Goal: Task Accomplishment & Management: Manage account settings

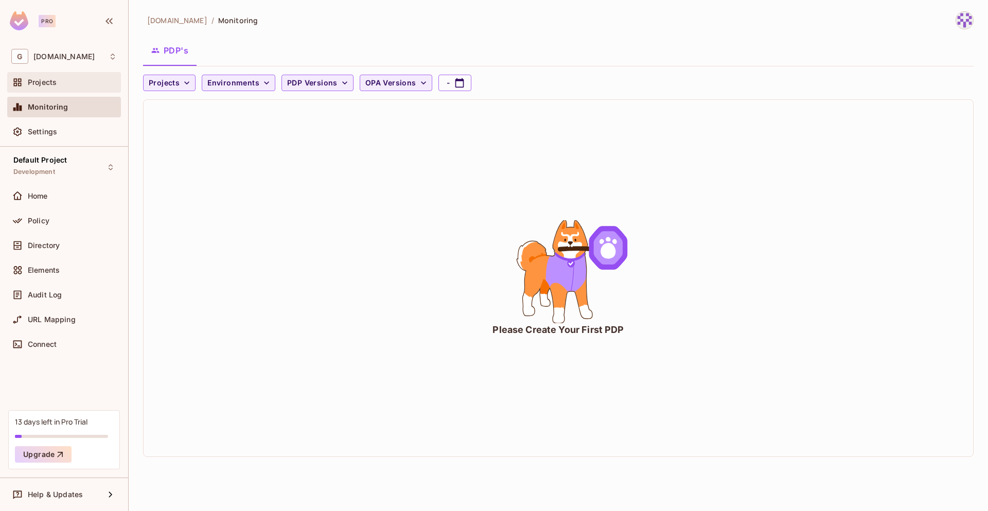
click at [57, 83] on div "Projects" at bounding box center [72, 82] width 89 height 8
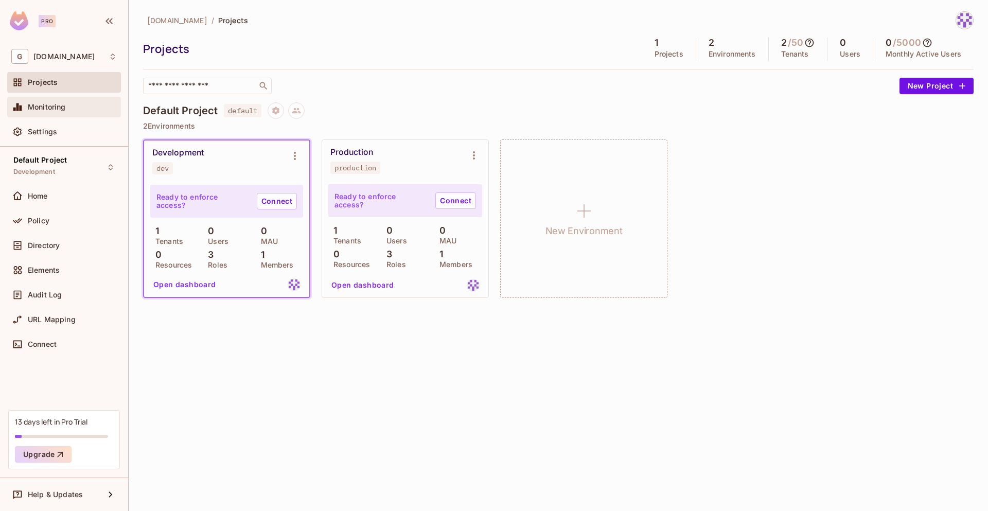
click at [60, 113] on div "Monitoring" at bounding box center [63, 107] width 105 height 12
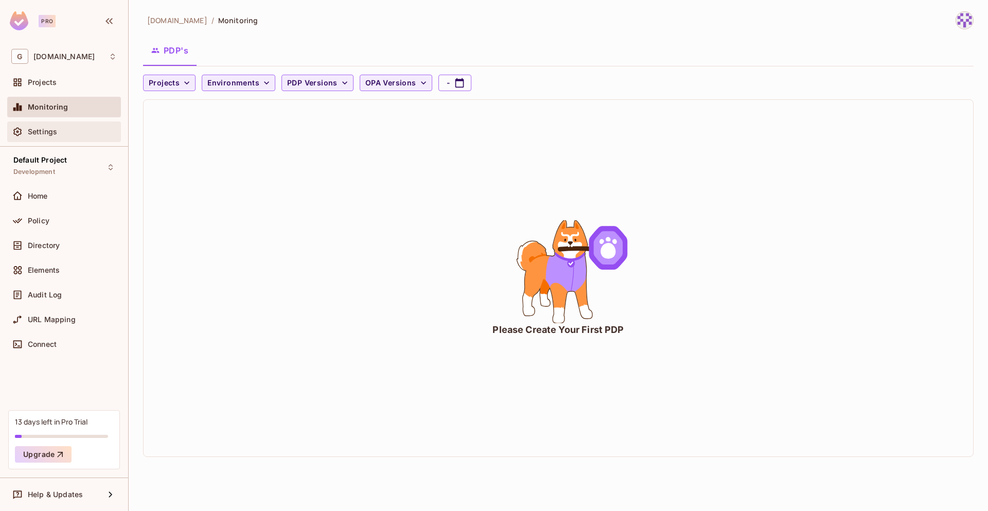
click at [64, 129] on div "Settings" at bounding box center [72, 132] width 89 height 8
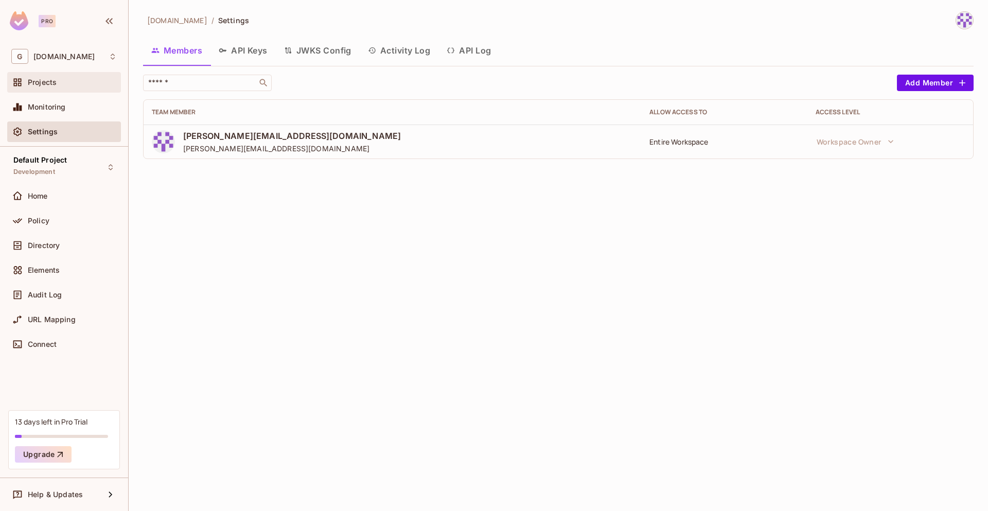
click at [56, 90] on div "Projects" at bounding box center [64, 82] width 114 height 21
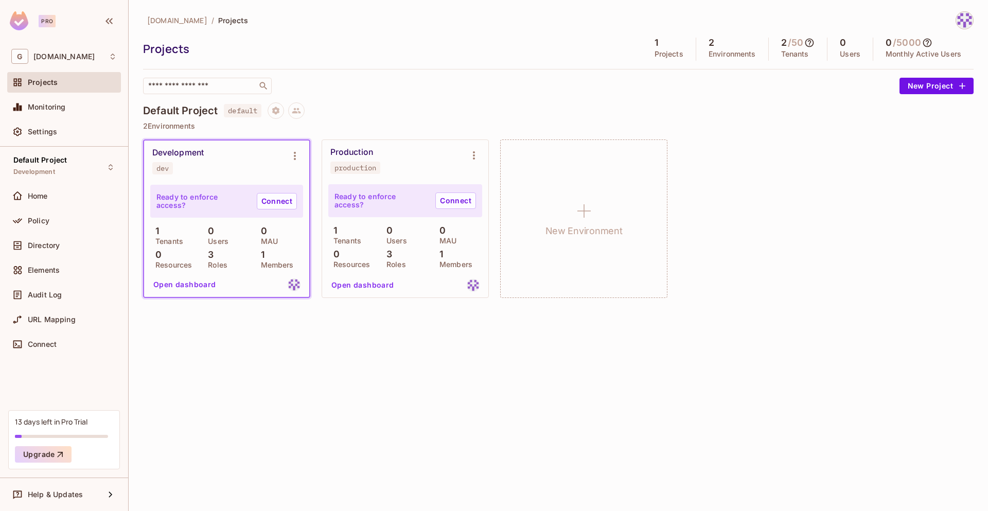
click at [953, 17] on img at bounding box center [964, 20] width 17 height 17
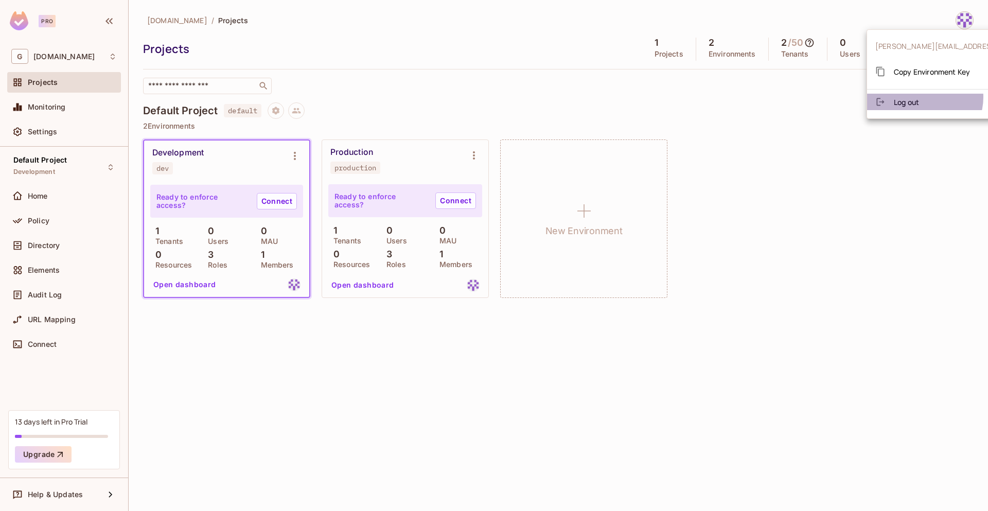
click at [924, 97] on li "Log out" at bounding box center [966, 102] width 199 height 16
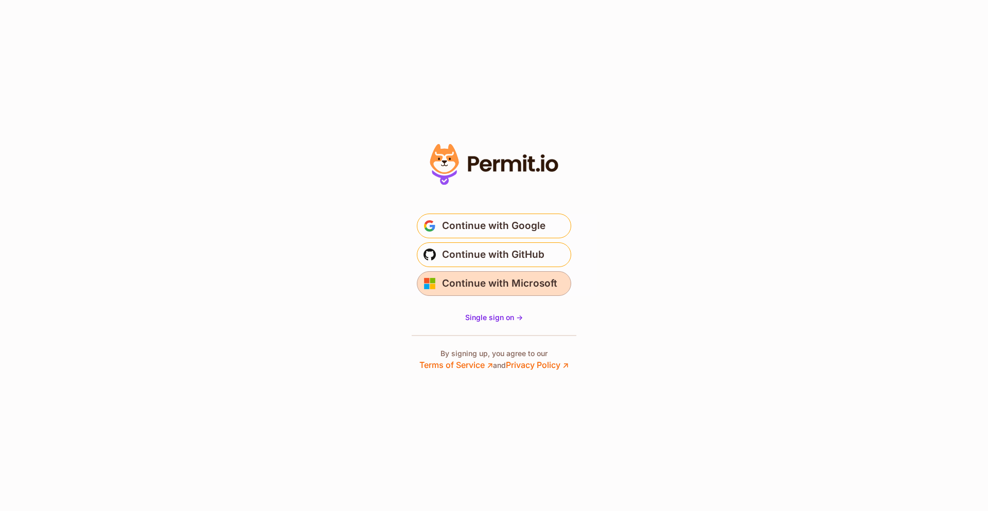
click at [547, 282] on span "Continue with Microsoft" at bounding box center [499, 283] width 115 height 16
click at [494, 316] on span "Single sign on ->" at bounding box center [494, 317] width 58 height 9
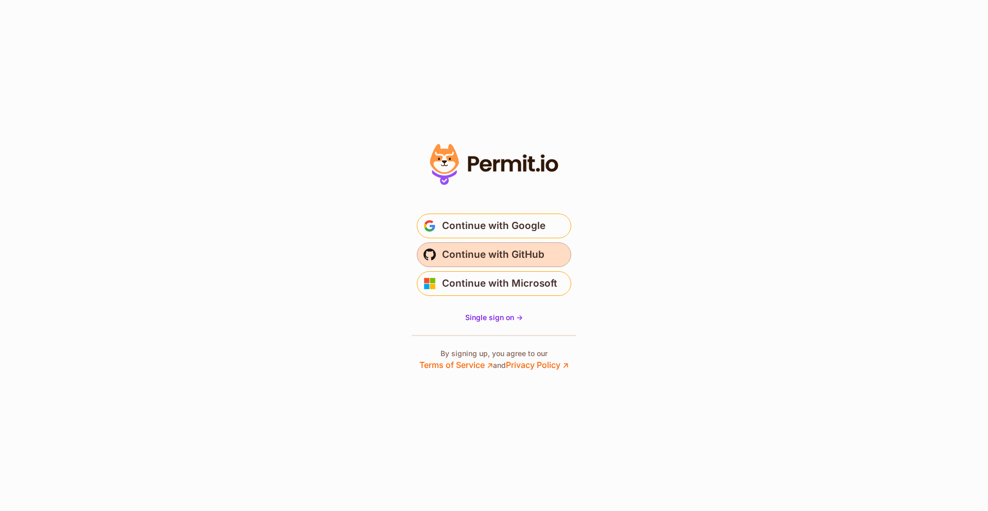
click at [508, 250] on span "Continue with GitHub" at bounding box center [493, 254] width 102 height 16
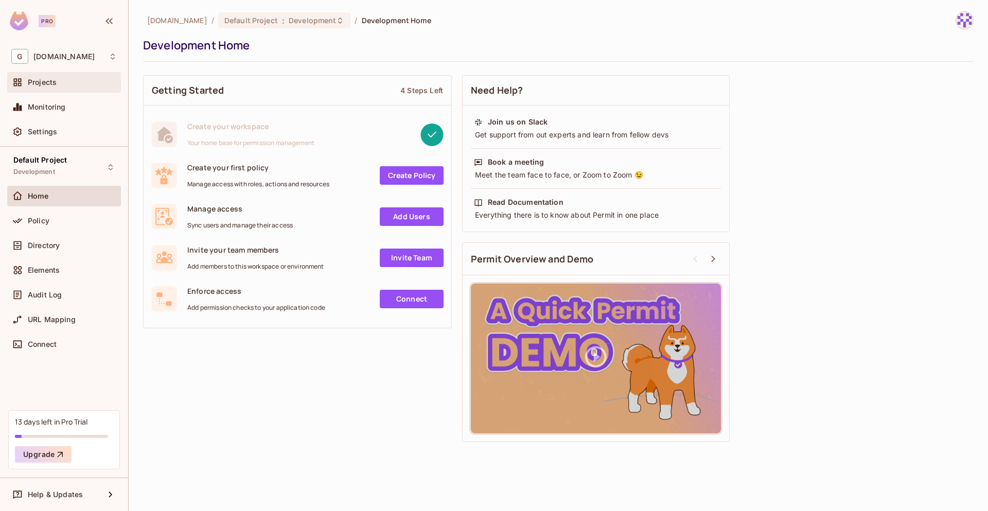
click at [47, 90] on div "Projects" at bounding box center [64, 82] width 114 height 21
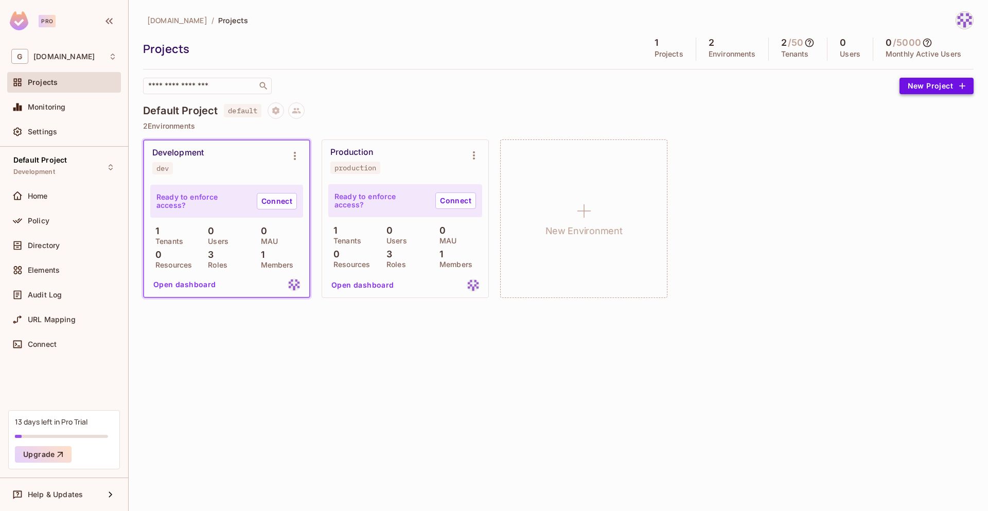
click at [942, 90] on button "New Project" at bounding box center [936, 86] width 74 height 16
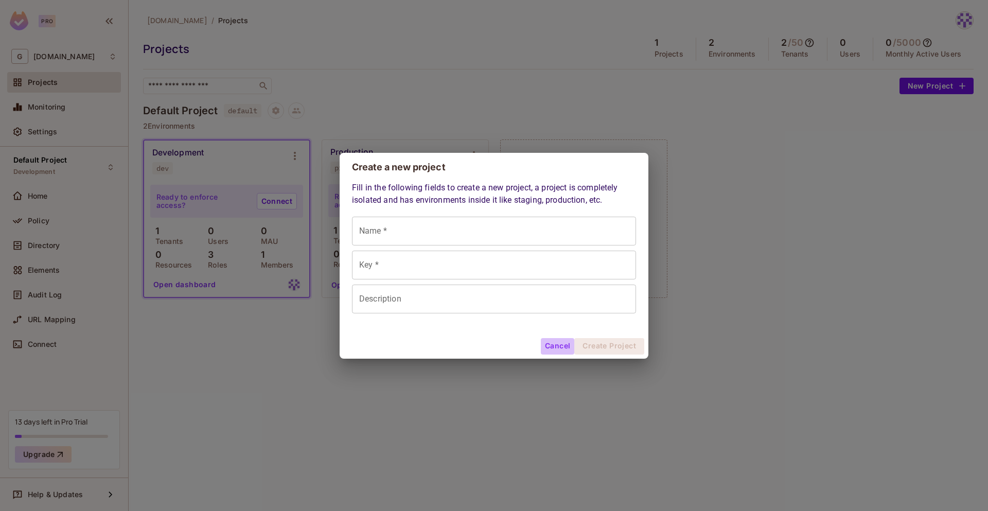
click at [562, 347] on button "Cancel" at bounding box center [557, 346] width 33 height 16
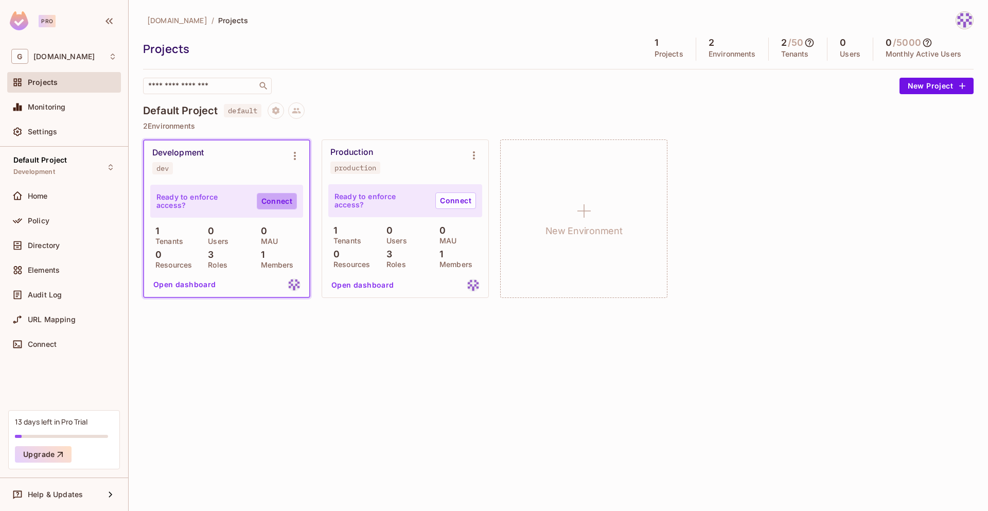
click at [269, 195] on link "Connect" at bounding box center [277, 201] width 40 height 16
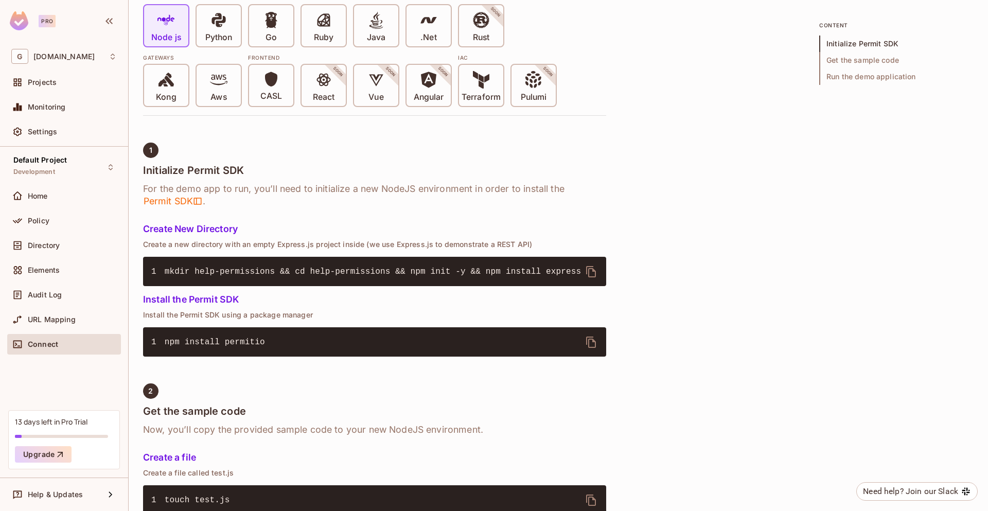
scroll to position [270, 0]
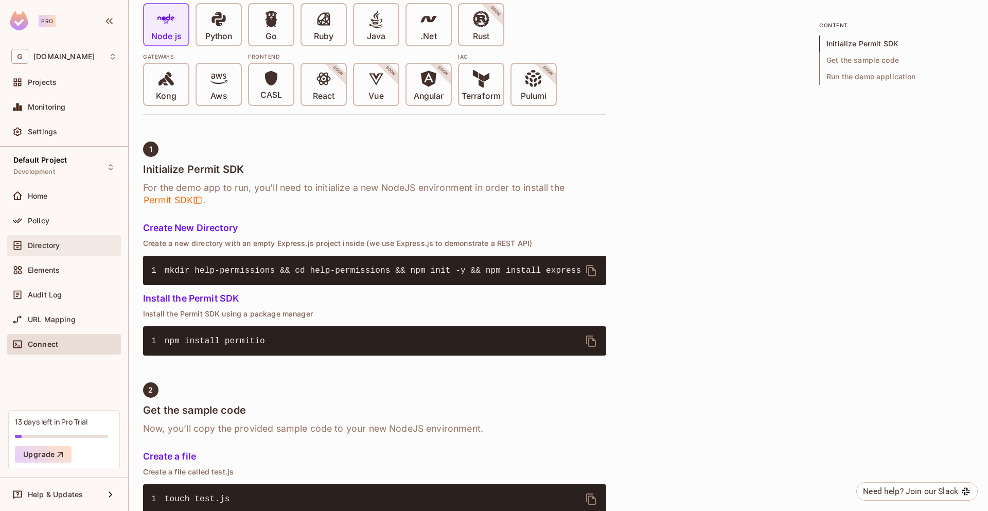
click at [52, 242] on span "Directory" at bounding box center [44, 245] width 32 height 8
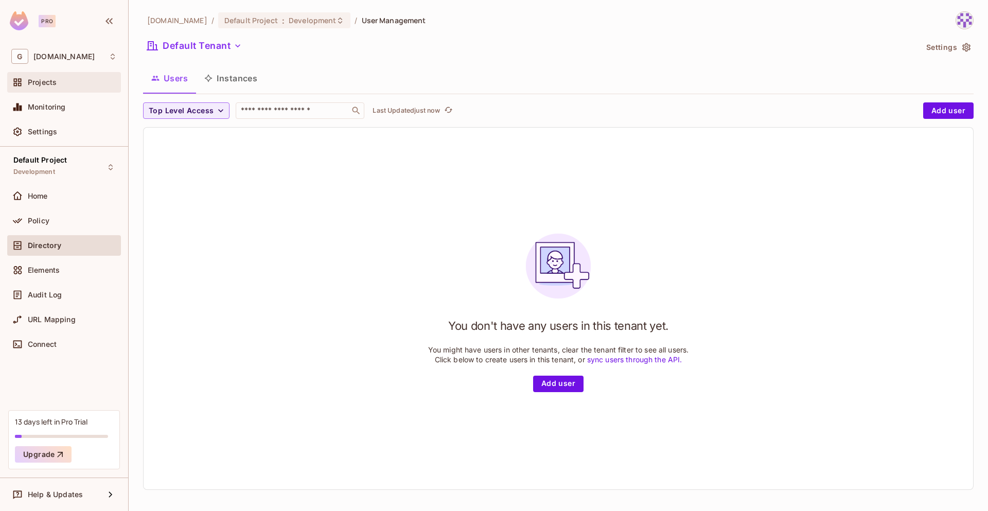
click at [47, 75] on div "Projects" at bounding box center [64, 82] width 114 height 21
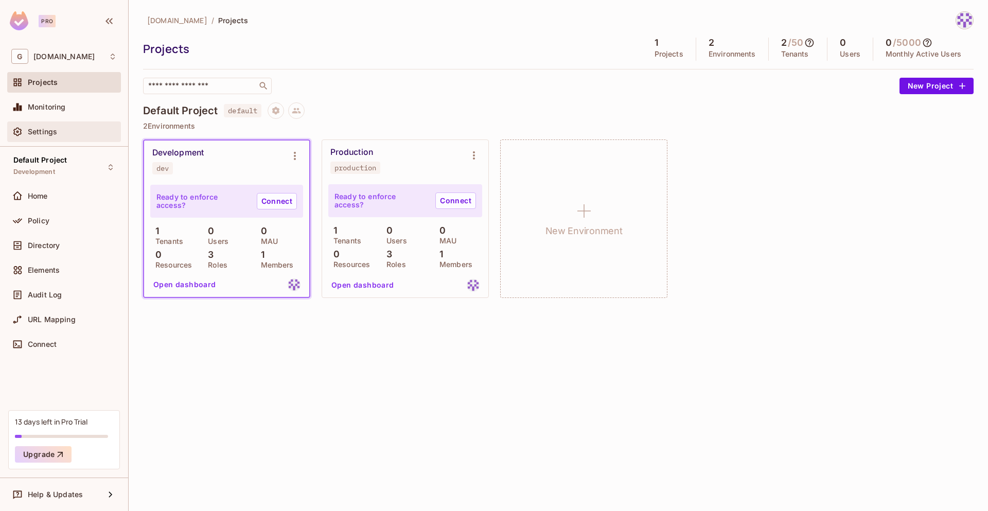
click at [58, 128] on div "Settings" at bounding box center [72, 132] width 89 height 8
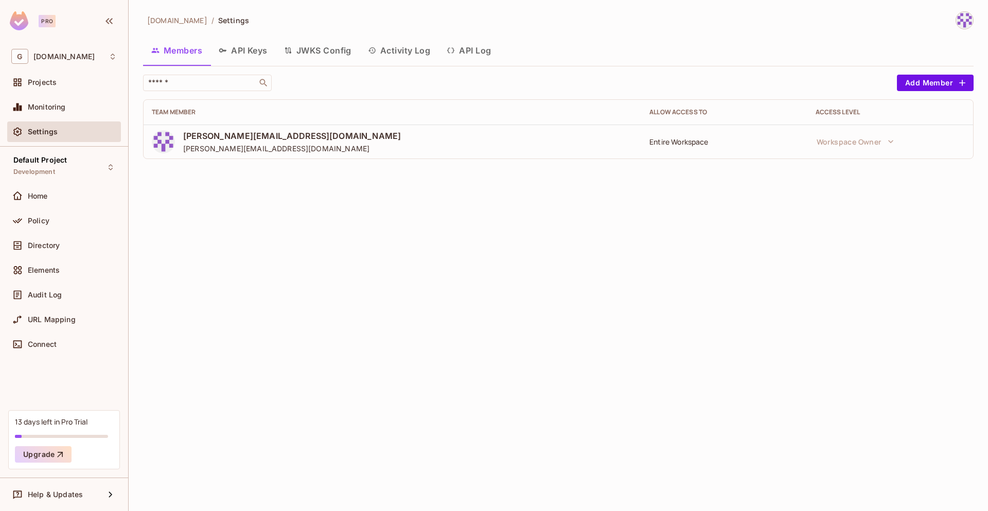
click at [253, 55] on button "API Keys" at bounding box center [242, 51] width 65 height 26
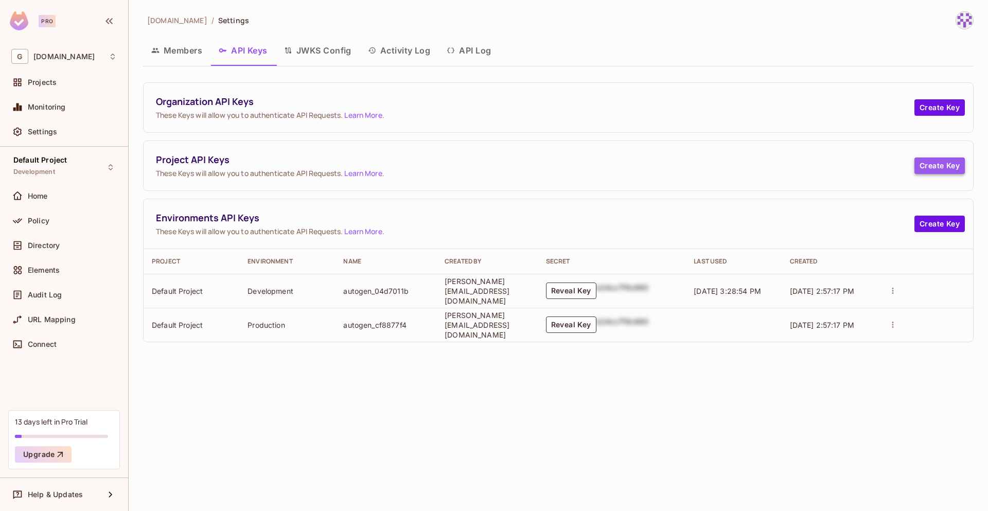
click at [942, 161] on button "Create Key" at bounding box center [939, 165] width 50 height 16
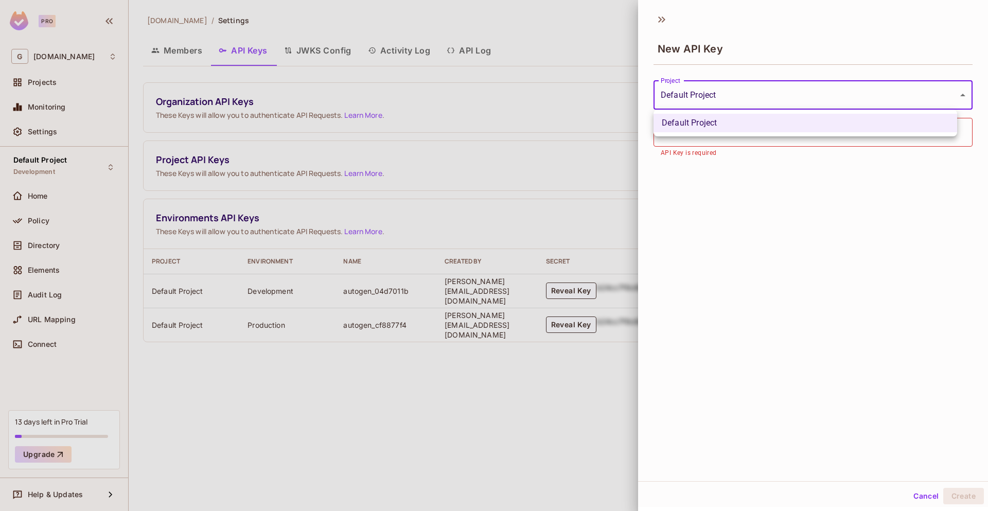
click at [772, 97] on body "**********" at bounding box center [494, 255] width 988 height 511
click at [793, 98] on div at bounding box center [494, 255] width 988 height 511
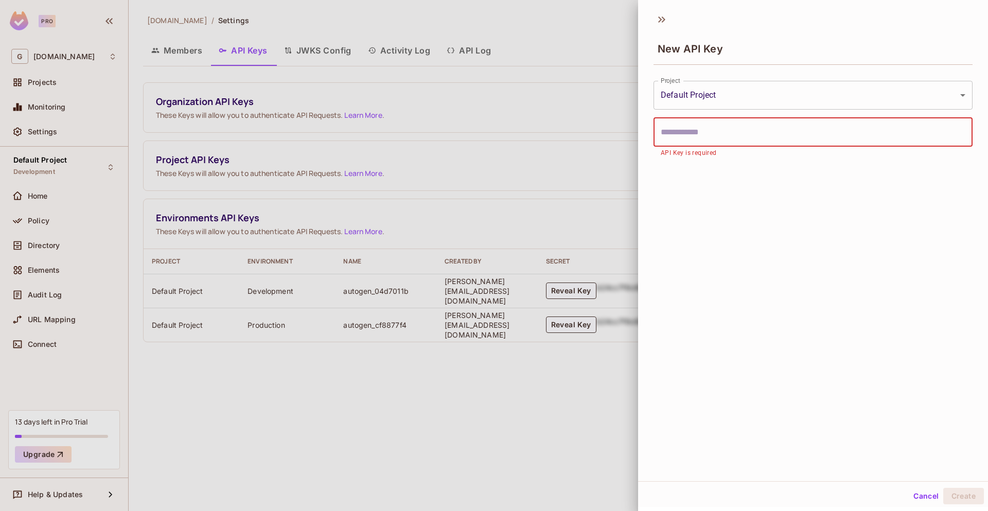
click at [782, 136] on input "text" at bounding box center [812, 132] width 319 height 29
click at [923, 498] on button "Cancel" at bounding box center [925, 496] width 33 height 16
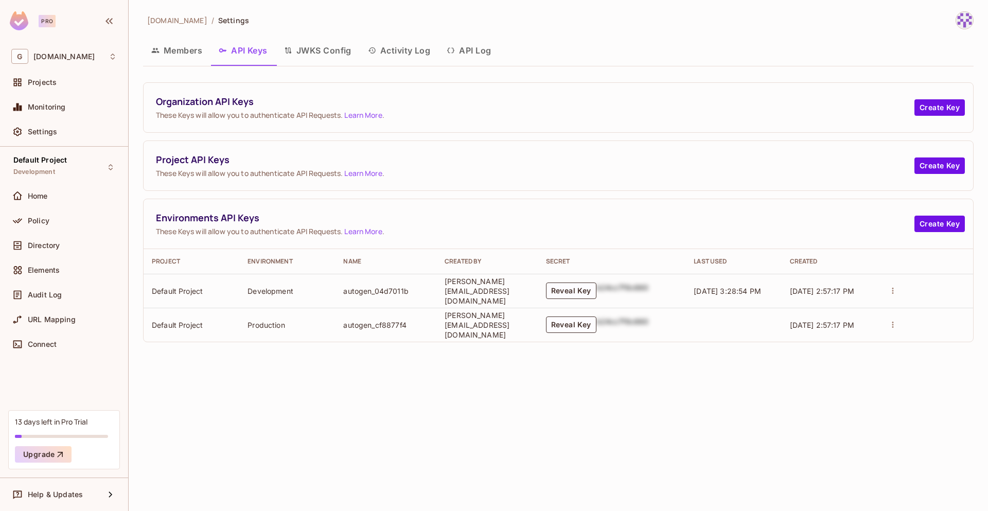
click at [843, 176] on span "These Keys will allow you to authenticate API Requests. Learn More ." at bounding box center [535, 173] width 758 height 10
click at [72, 123] on div "Settings" at bounding box center [64, 131] width 114 height 21
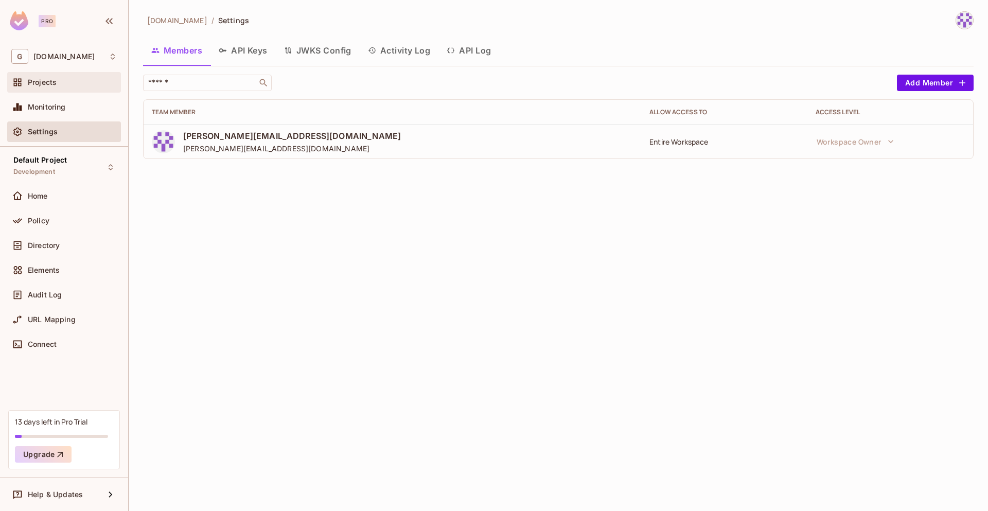
click at [51, 80] on span "Projects" at bounding box center [42, 82] width 29 height 8
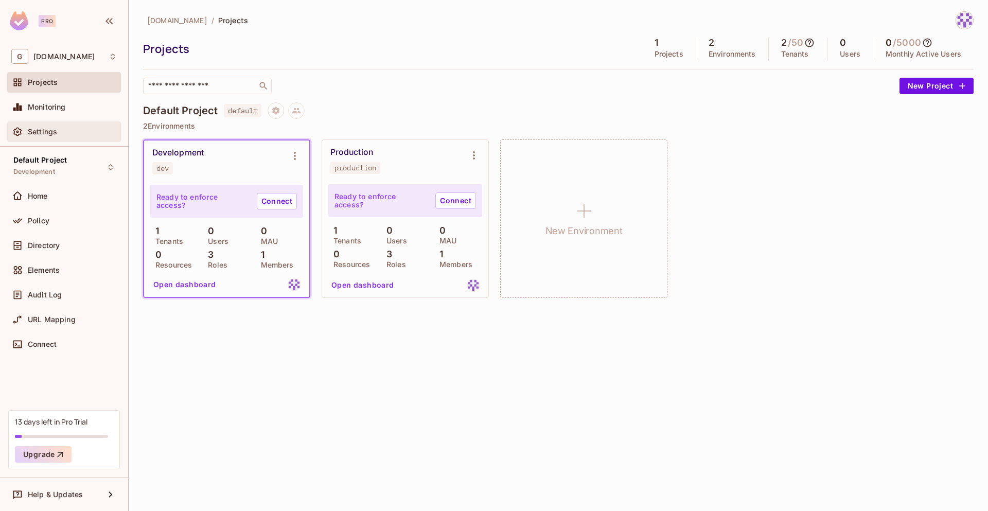
click at [64, 129] on div "Settings" at bounding box center [72, 132] width 89 height 8
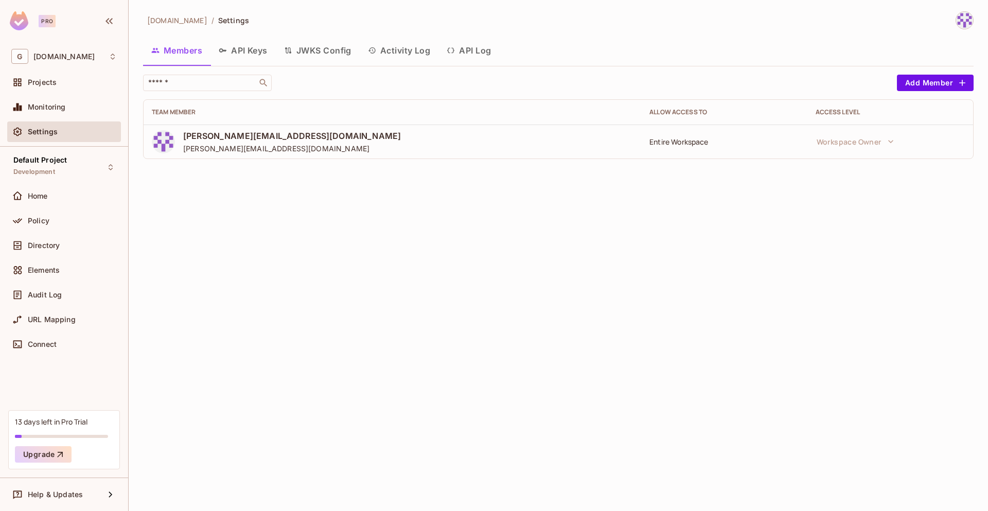
click at [483, 51] on button "API Log" at bounding box center [468, 51] width 61 height 26
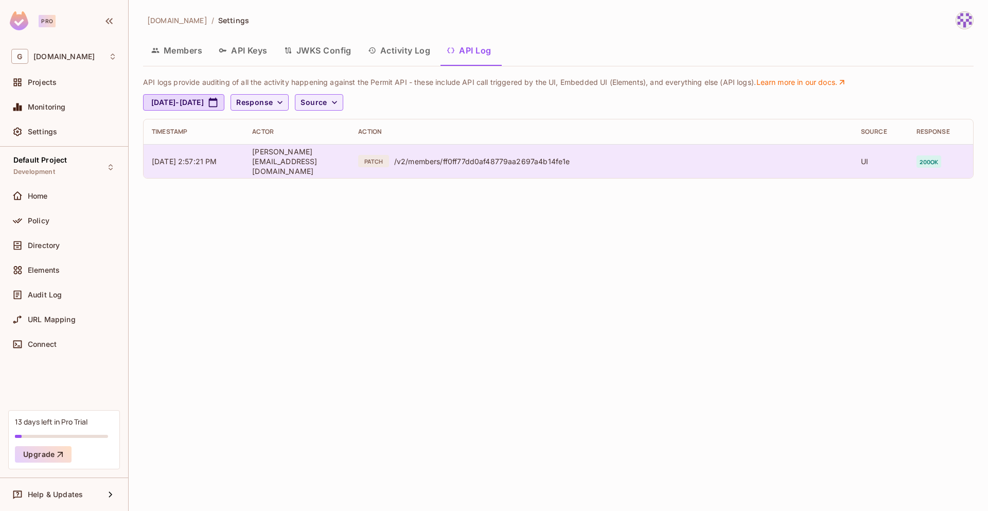
click at [749, 153] on td "PATCH /v2/members/ff0ff77dd0af48779aa2697a4b14fe1e" at bounding box center [601, 161] width 503 height 34
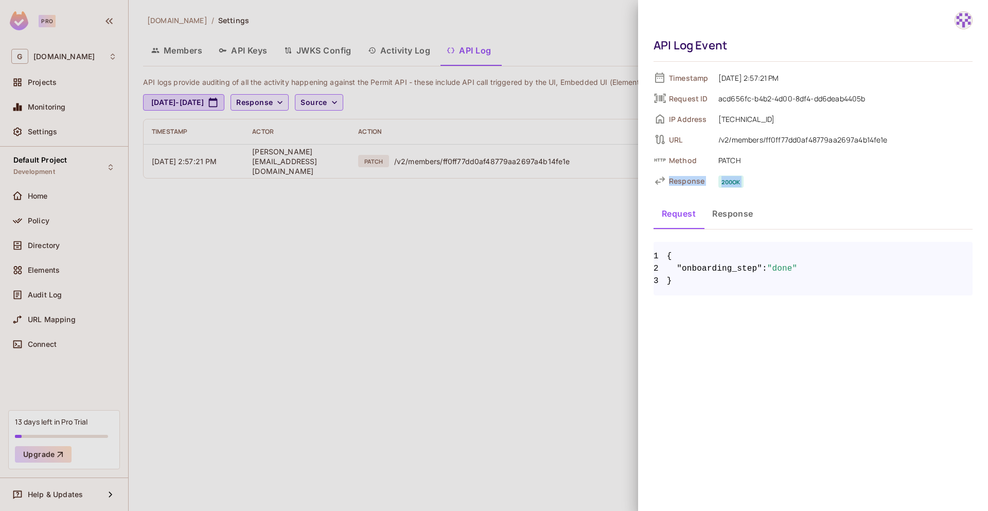
drag, startPoint x: 817, startPoint y: 158, endPoint x: 753, endPoint y: 220, distance: 88.4
click at [753, 220] on div "Timestamp [DATE] 2:57:21 PM Request ID acd656fc-b4b2-4d00-8df4-dd6deab4405b IP …" at bounding box center [812, 182] width 319 height 225
click at [753, 220] on button "Response" at bounding box center [733, 214] width 58 height 26
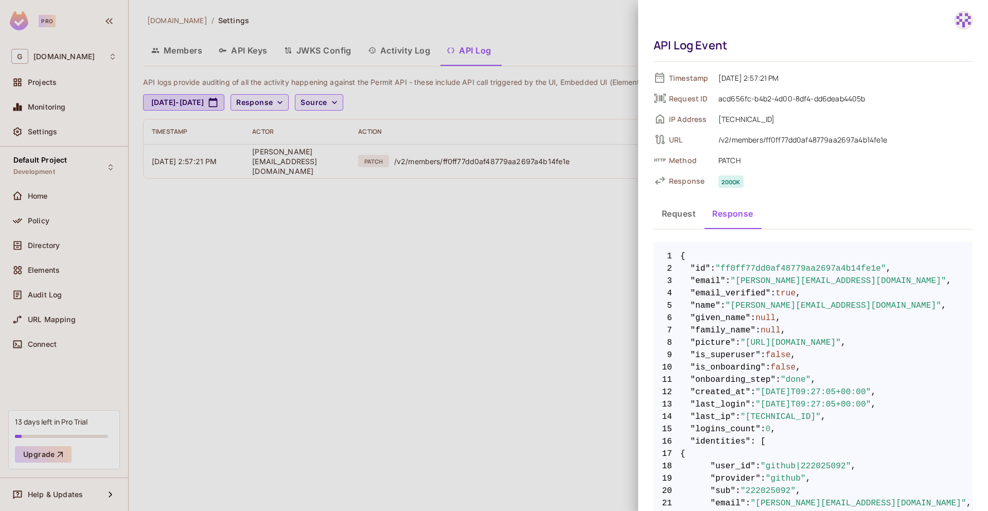
click at [574, 45] on div at bounding box center [494, 255] width 988 height 511
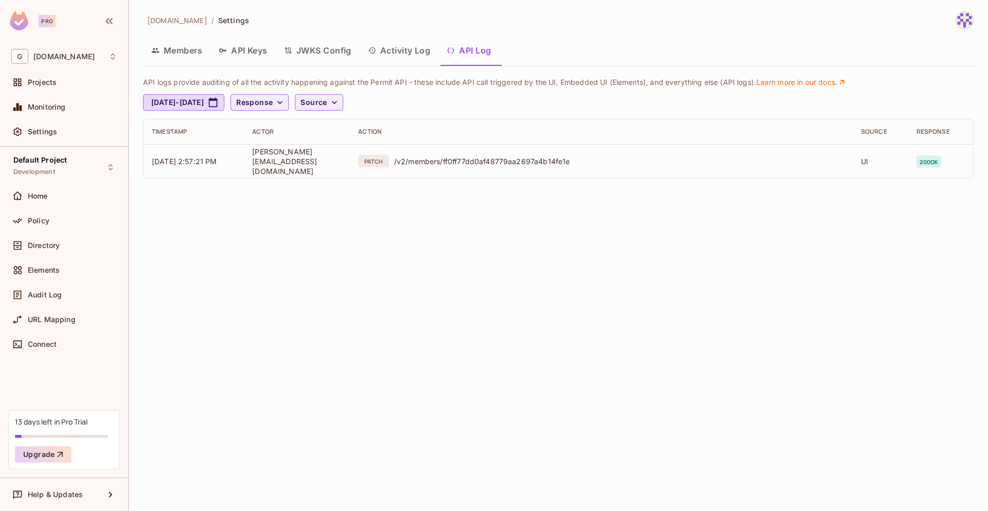
click at [394, 52] on button "Activity Log" at bounding box center [399, 51] width 79 height 26
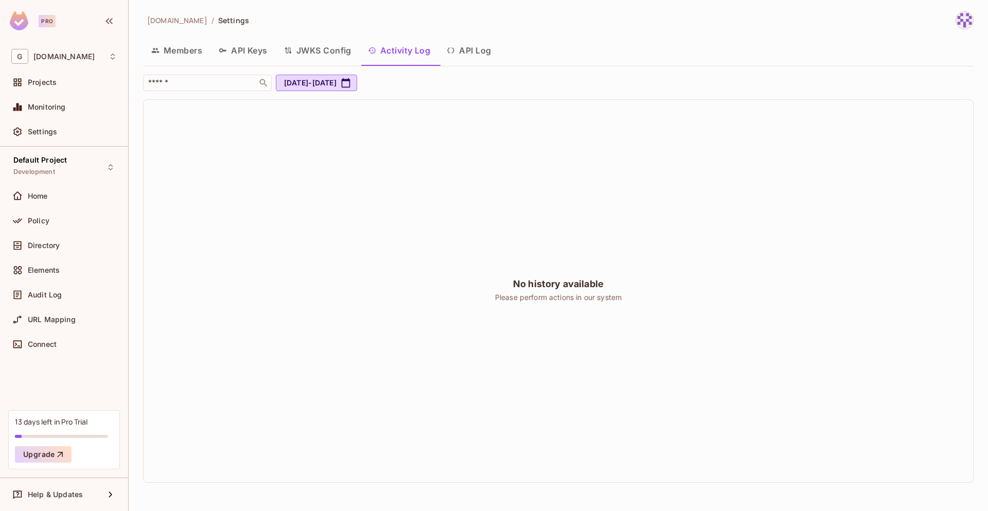
click at [177, 47] on button "Members" at bounding box center [176, 51] width 67 height 26
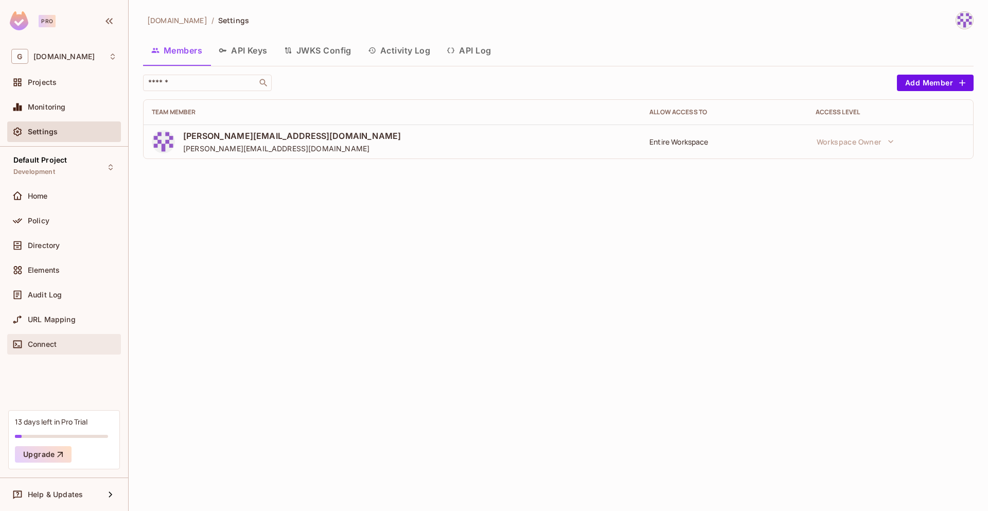
click at [46, 343] on span "Connect" at bounding box center [42, 344] width 29 height 8
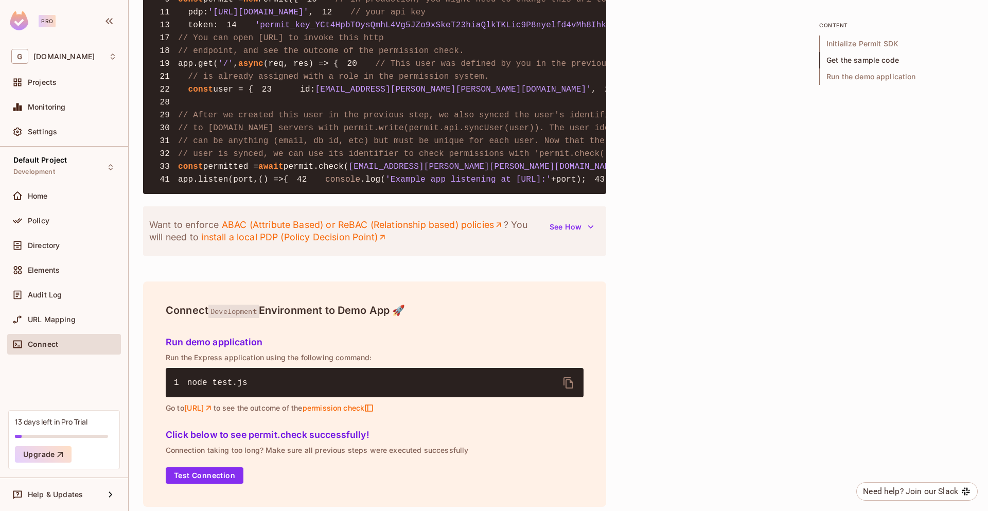
scroll to position [1215, 0]
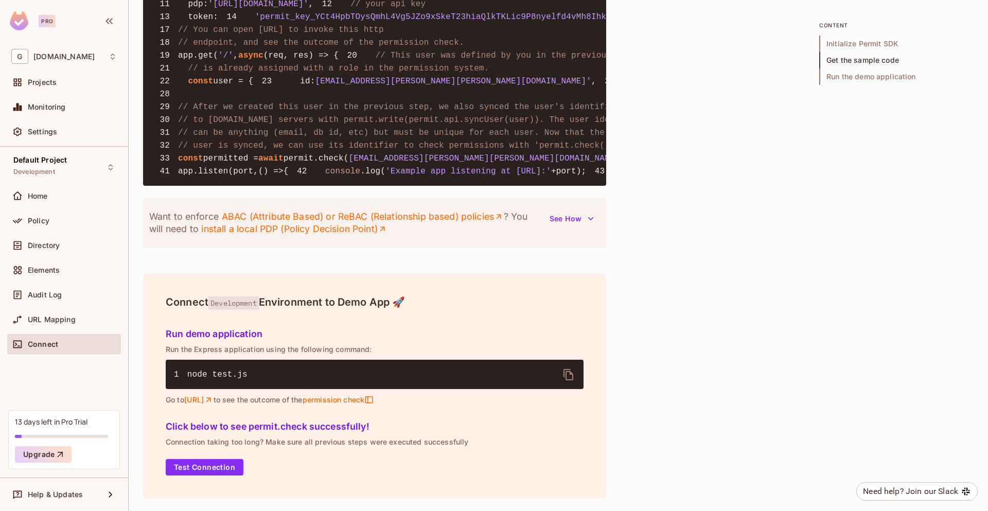
click at [366, 383] on pre "1 node test.js" at bounding box center [375, 374] width 418 height 29
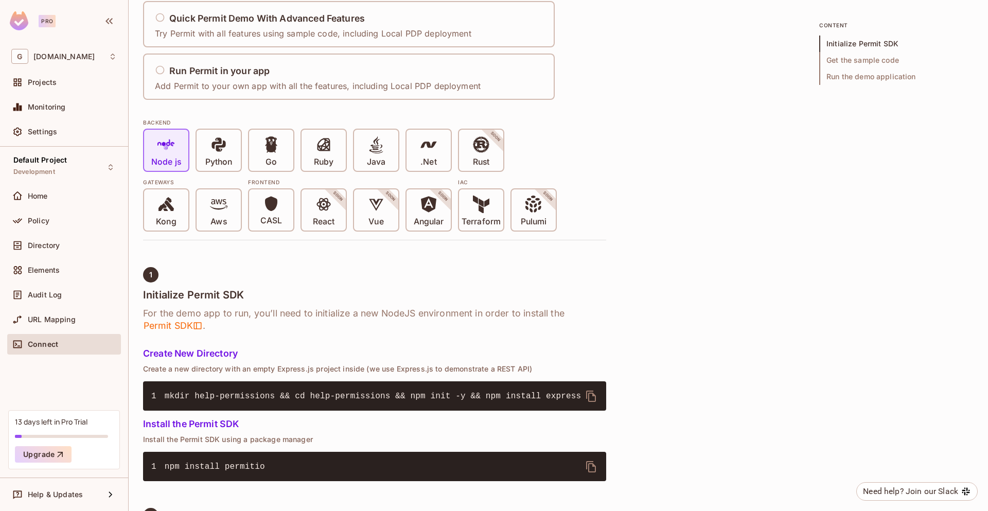
scroll to position [0, 0]
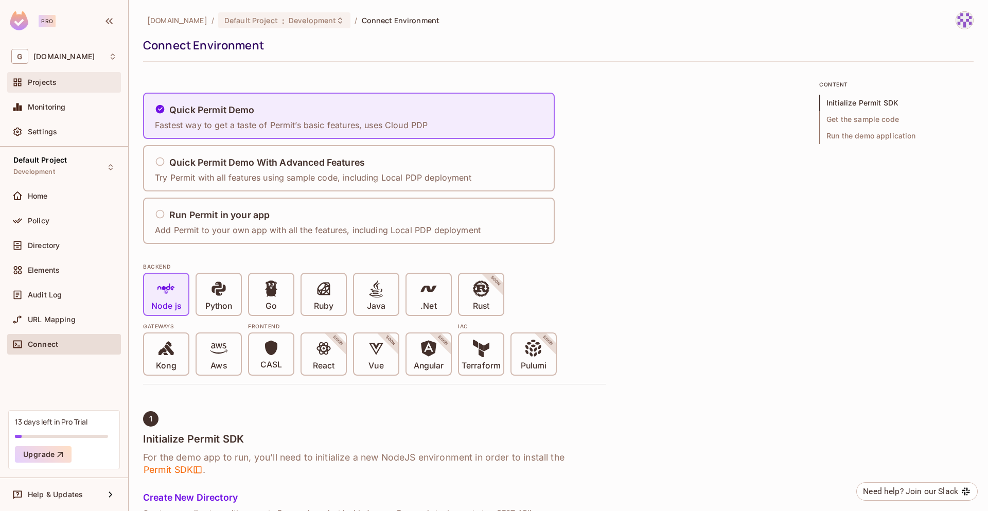
click at [54, 77] on div "Projects" at bounding box center [63, 82] width 105 height 12
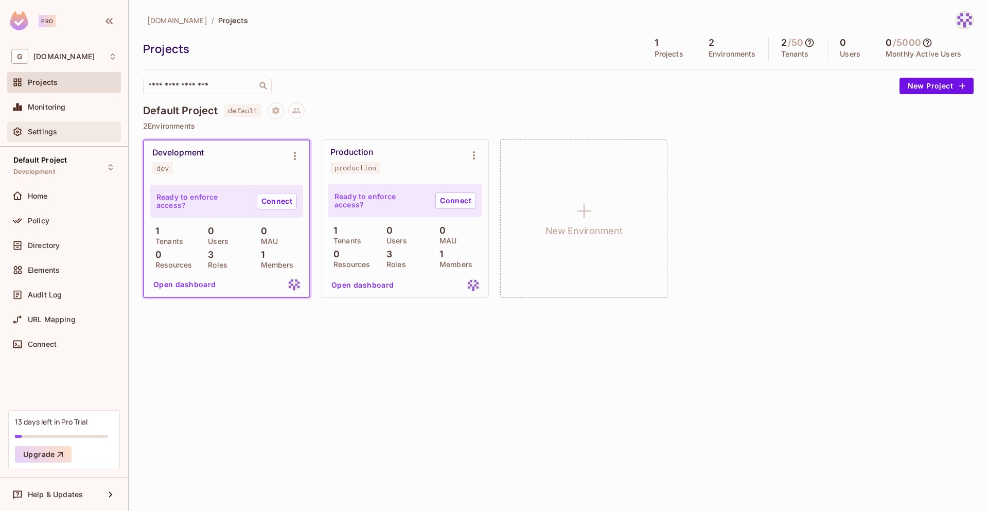
click at [31, 133] on span "Settings" at bounding box center [42, 132] width 29 height 8
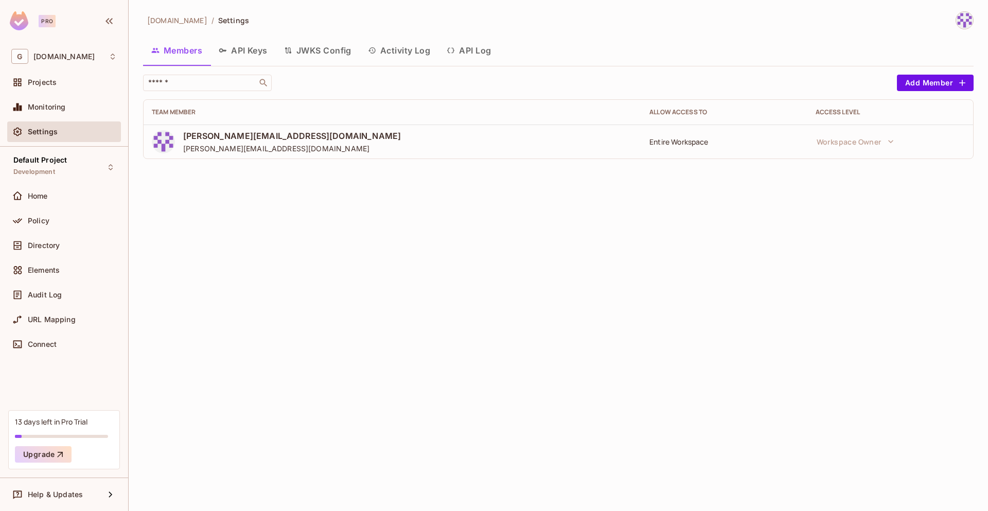
click at [243, 60] on button "API Keys" at bounding box center [242, 51] width 65 height 26
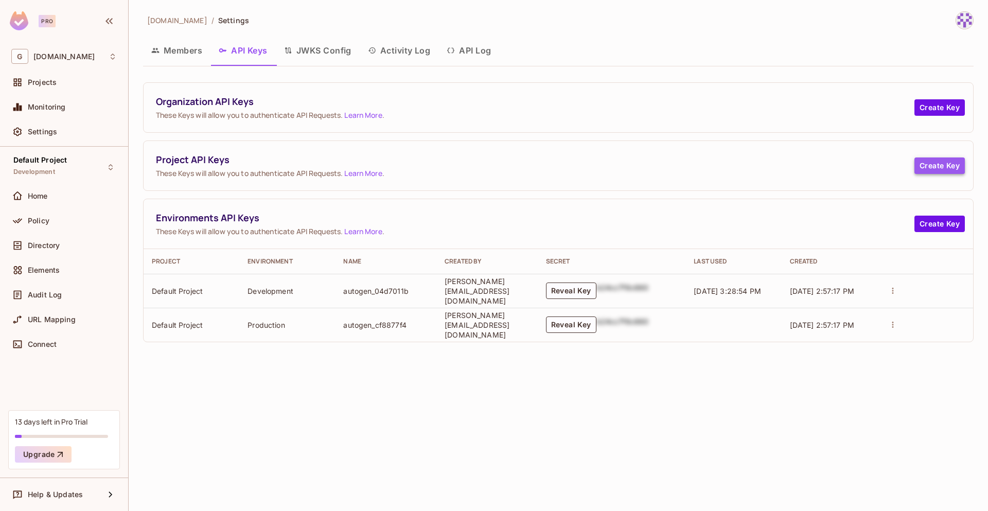
click at [943, 165] on button "Create Key" at bounding box center [939, 165] width 50 height 16
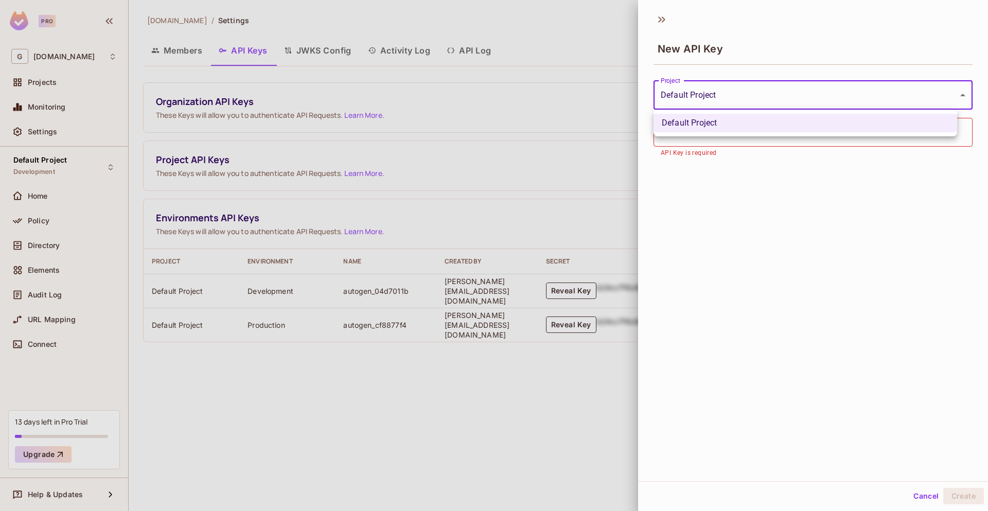
click at [795, 96] on body "**********" at bounding box center [494, 255] width 988 height 511
click at [931, 229] on div at bounding box center [494, 255] width 988 height 511
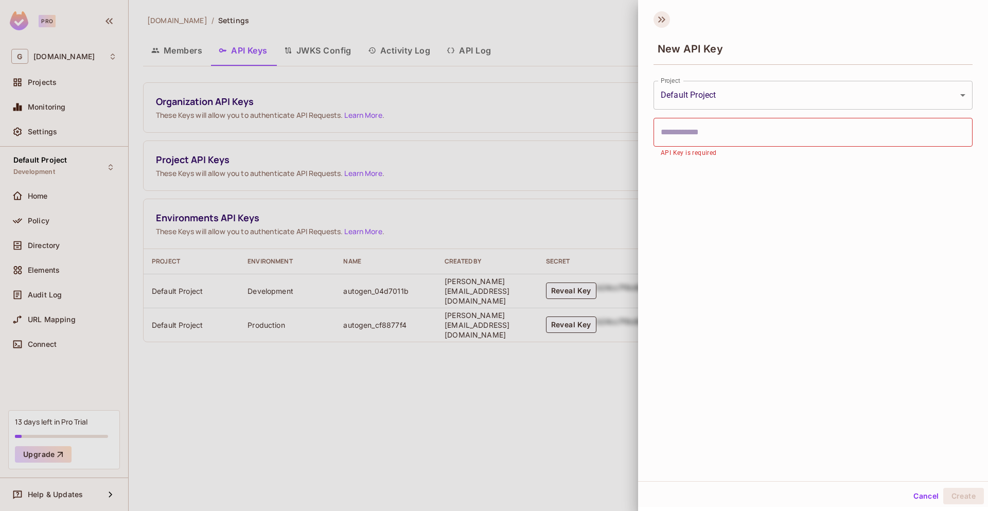
click at [662, 23] on icon at bounding box center [661, 19] width 16 height 16
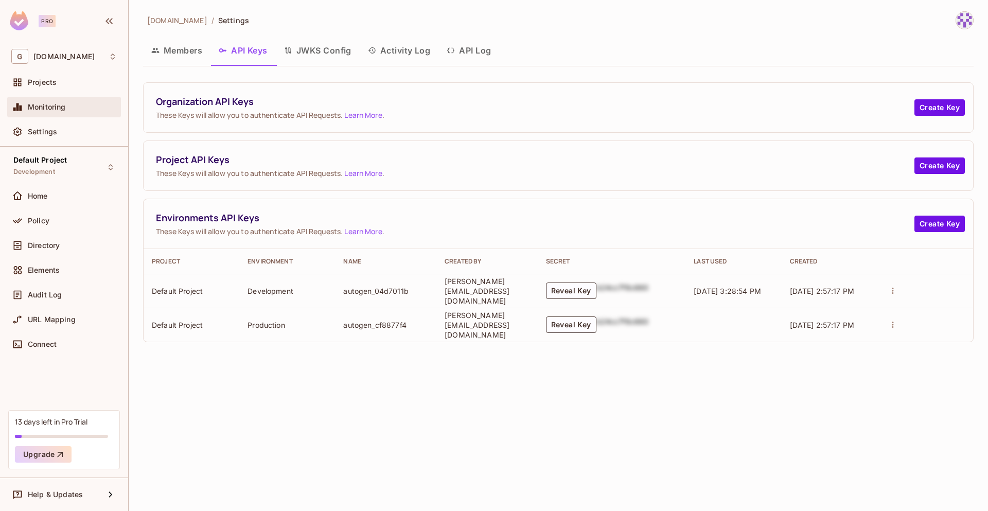
click at [46, 116] on div "Monitoring" at bounding box center [64, 107] width 114 height 21
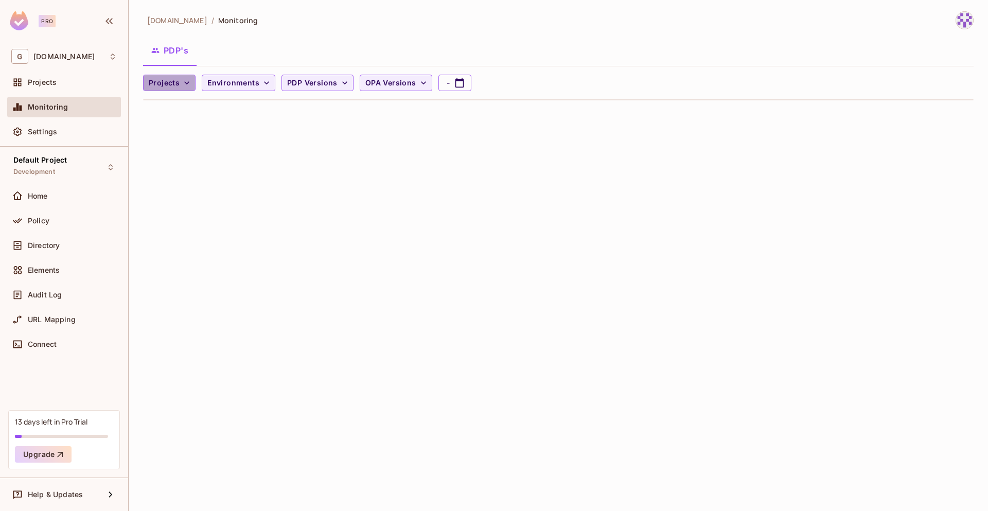
click at [185, 78] on icon "button" at bounding box center [187, 83] width 10 height 10
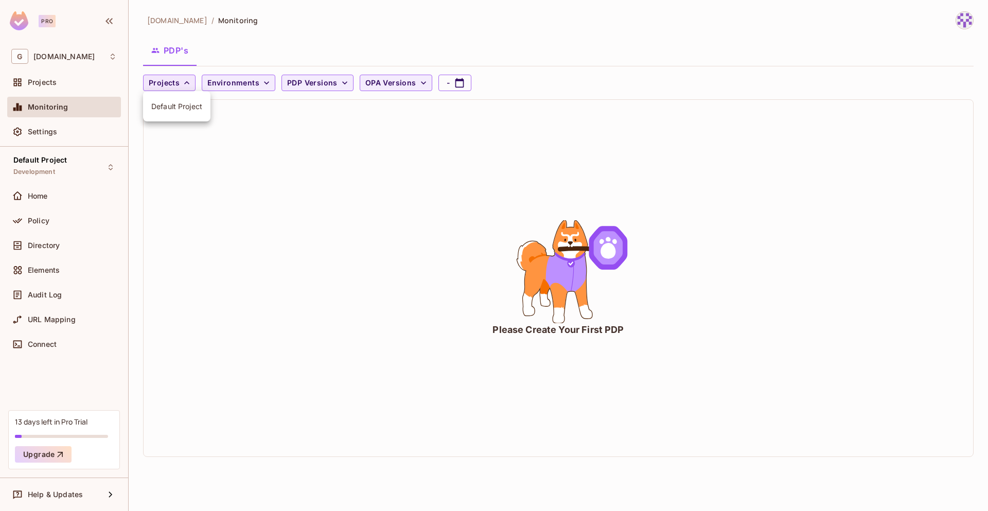
click at [267, 83] on div at bounding box center [494, 255] width 988 height 511
click at [257, 89] on button "Environments" at bounding box center [239, 83] width 74 height 16
click at [298, 79] on div at bounding box center [494, 255] width 988 height 511
click at [298, 79] on span "PDP Versions" at bounding box center [312, 83] width 50 height 13
click at [413, 80] on div at bounding box center [494, 255] width 988 height 511
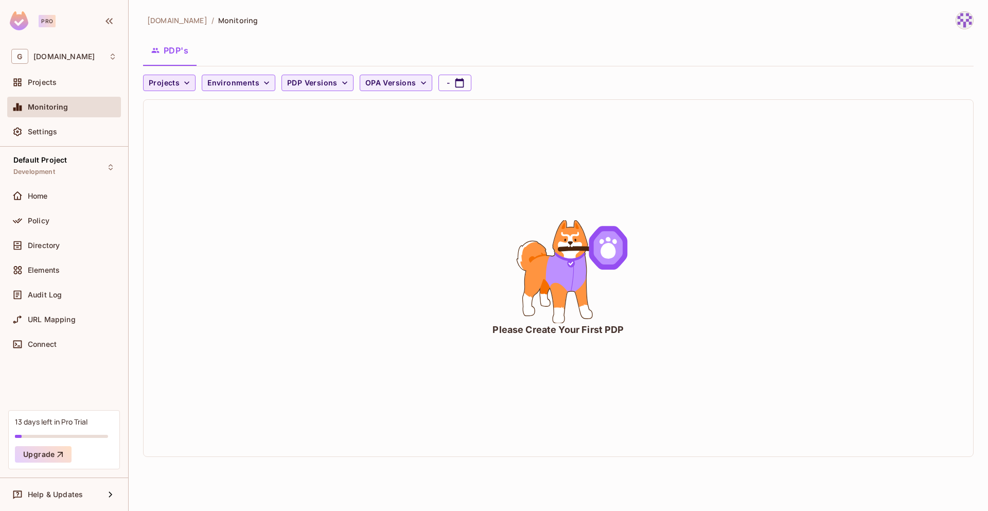
click at [413, 80] on div "0.6.0 0.6.0-alpha.4 0.6.0-alpha.5 0.6.0-alpha.6 0.6.0-alpha.7 0.6.0-alpha.8 0.6…" at bounding box center [494, 103] width 988 height 206
click at [413, 80] on button "OPA Versions" at bounding box center [396, 83] width 73 height 16
click at [463, 338] on div at bounding box center [494, 255] width 988 height 511
click at [62, 340] on div "Connect" at bounding box center [72, 344] width 89 height 8
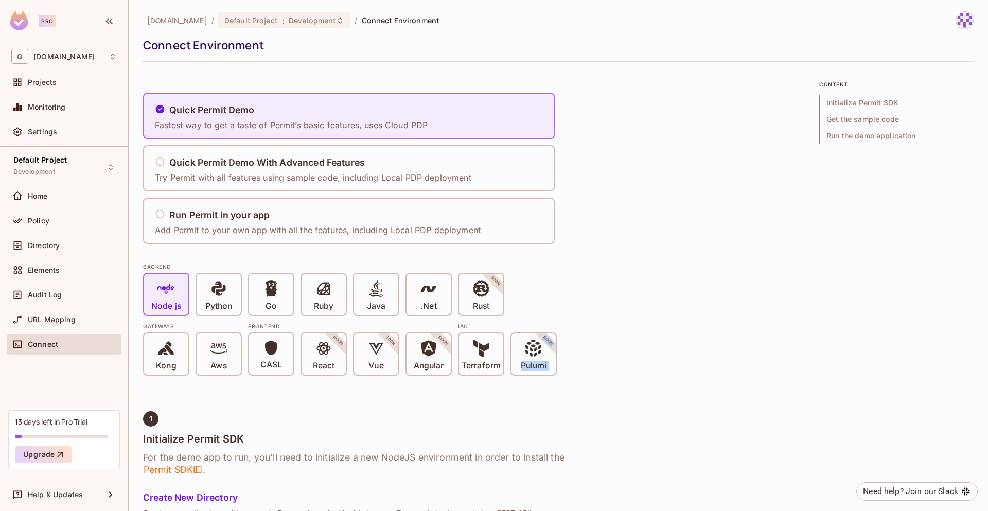
drag, startPoint x: 590, startPoint y: 384, endPoint x: 563, endPoint y: 362, distance: 35.1
drag, startPoint x: 311, startPoint y: 341, endPoint x: 304, endPoint y: 315, distance: 27.1
click at [304, 315] on div "BACKEND Node js Python Go Ruby Java .Net Rust SOON Gateways Kong Aws Frontend C…" at bounding box center [374, 315] width 463 height 119
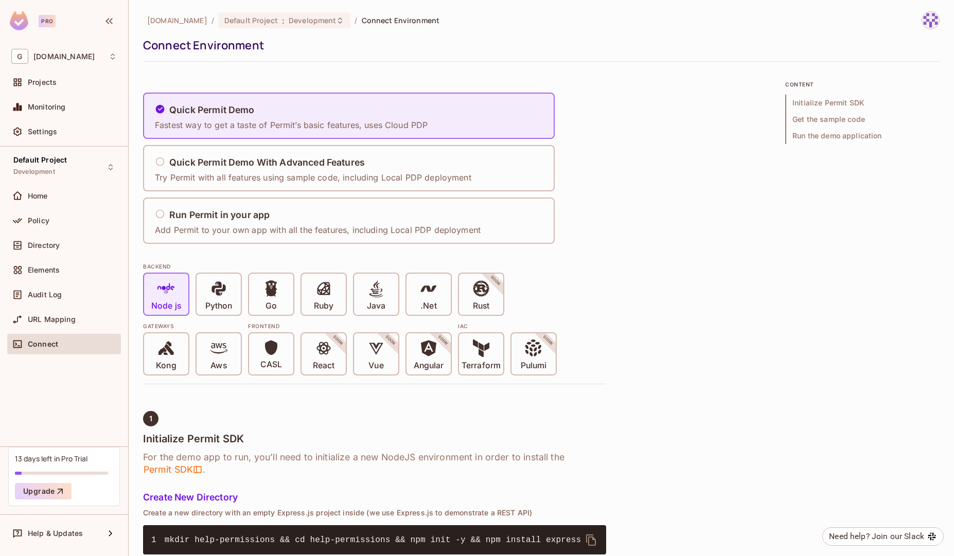
click at [46, 104] on span "Monitoring" at bounding box center [47, 107] width 38 height 8
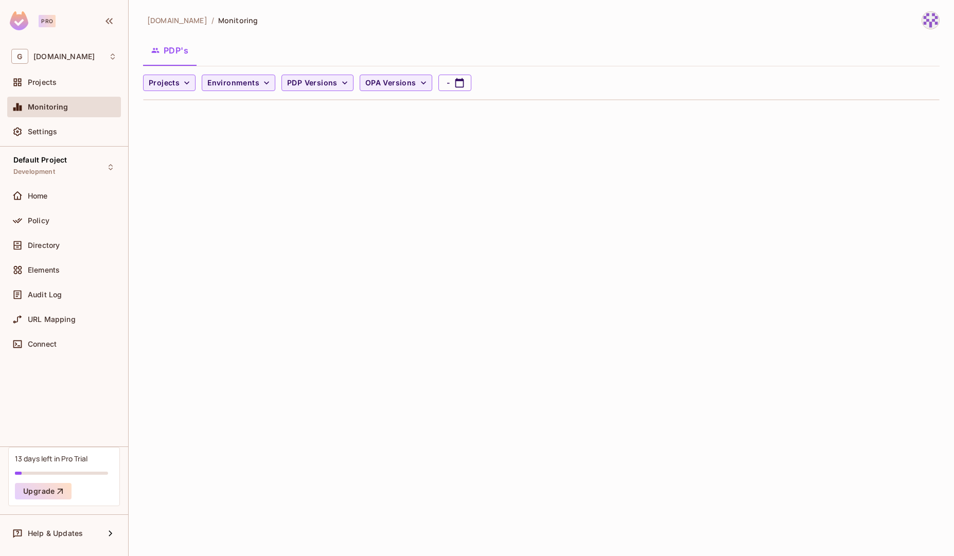
click at [44, 134] on span "Settings" at bounding box center [42, 132] width 29 height 8
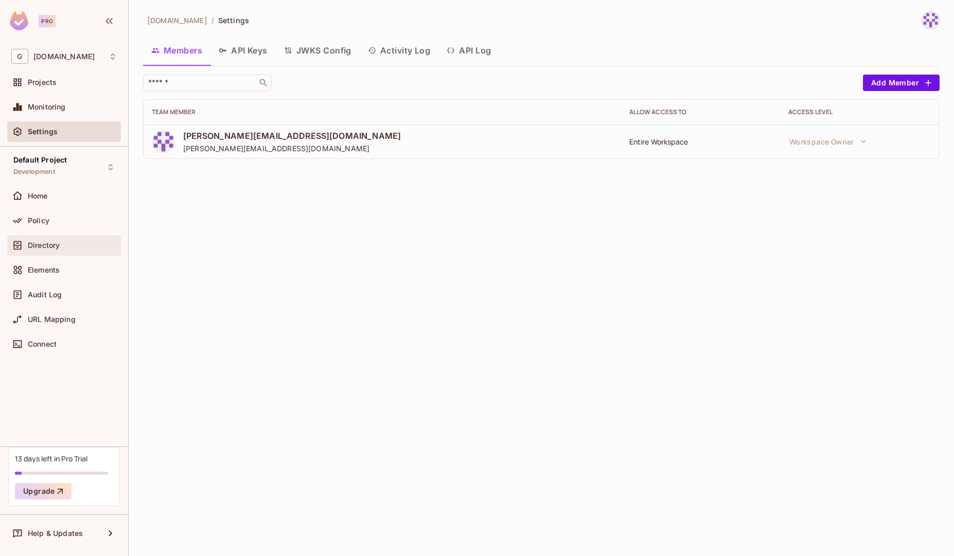
click at [38, 235] on div "Directory" at bounding box center [64, 245] width 114 height 21
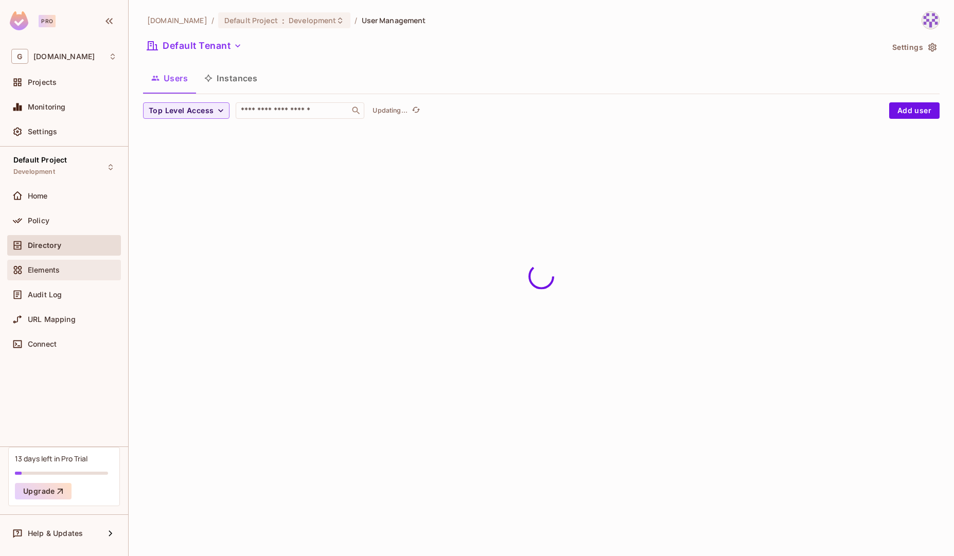
click at [44, 272] on span "Elements" at bounding box center [44, 270] width 32 height 8
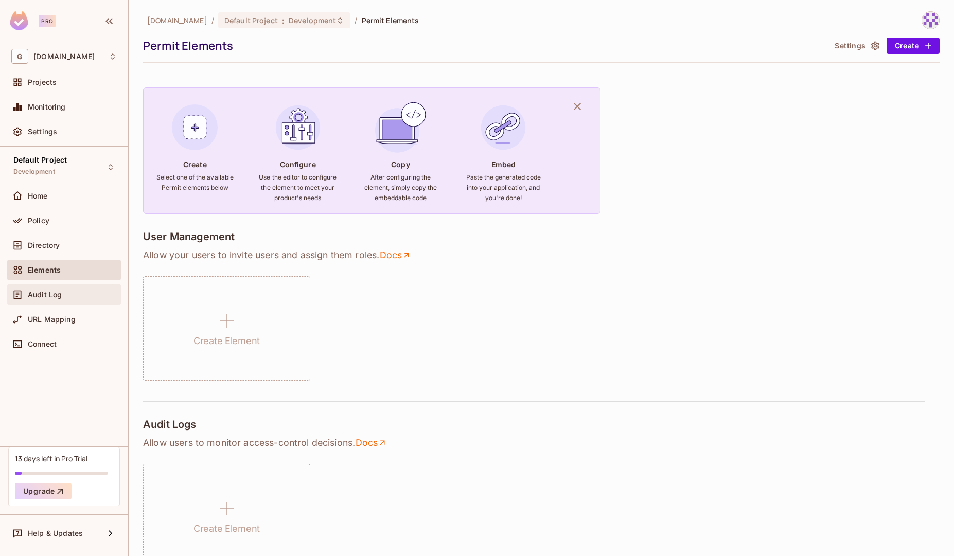
click at [43, 296] on span "Audit Log" at bounding box center [45, 295] width 34 height 8
